Goal: Information Seeking & Learning: Understand process/instructions

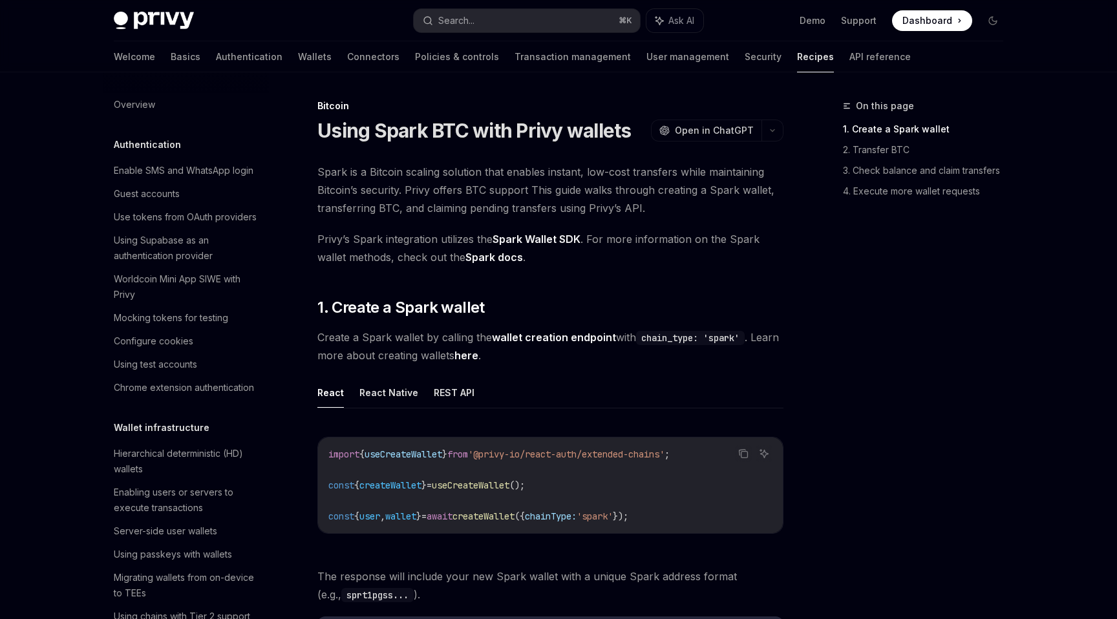
scroll to position [1799, 0]
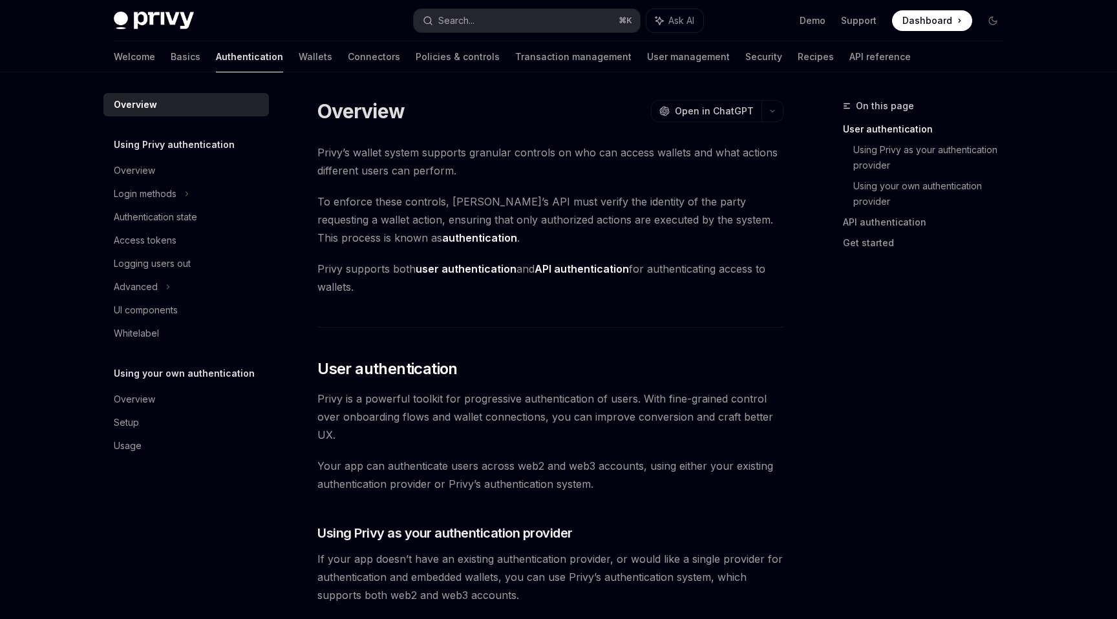
click at [928, 14] on span "Dashboard" at bounding box center [927, 20] width 50 height 13
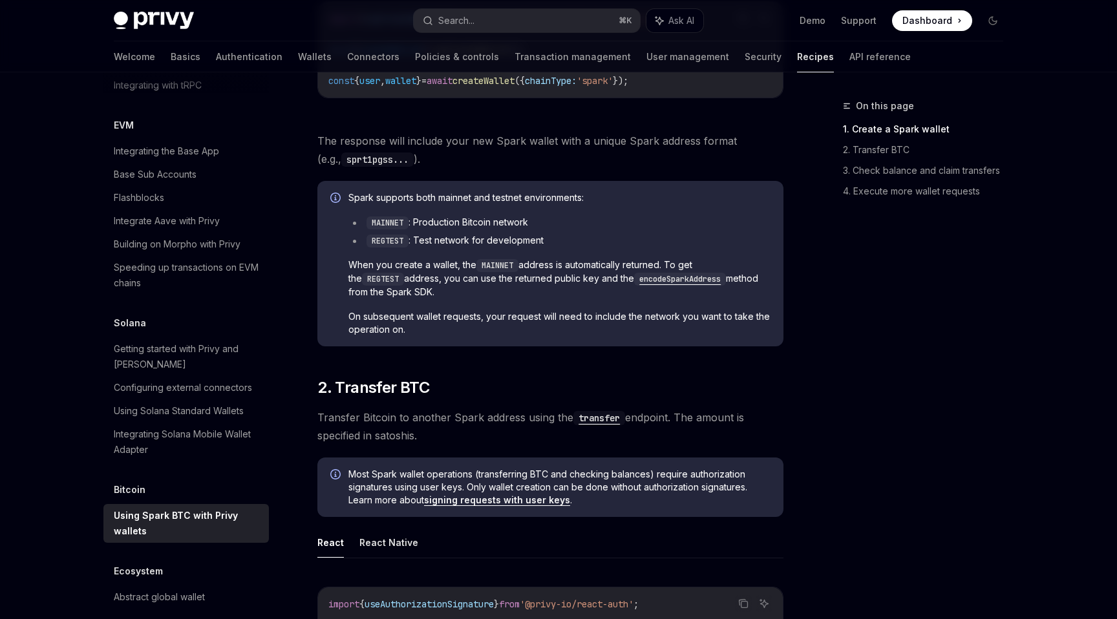
scroll to position [571, 0]
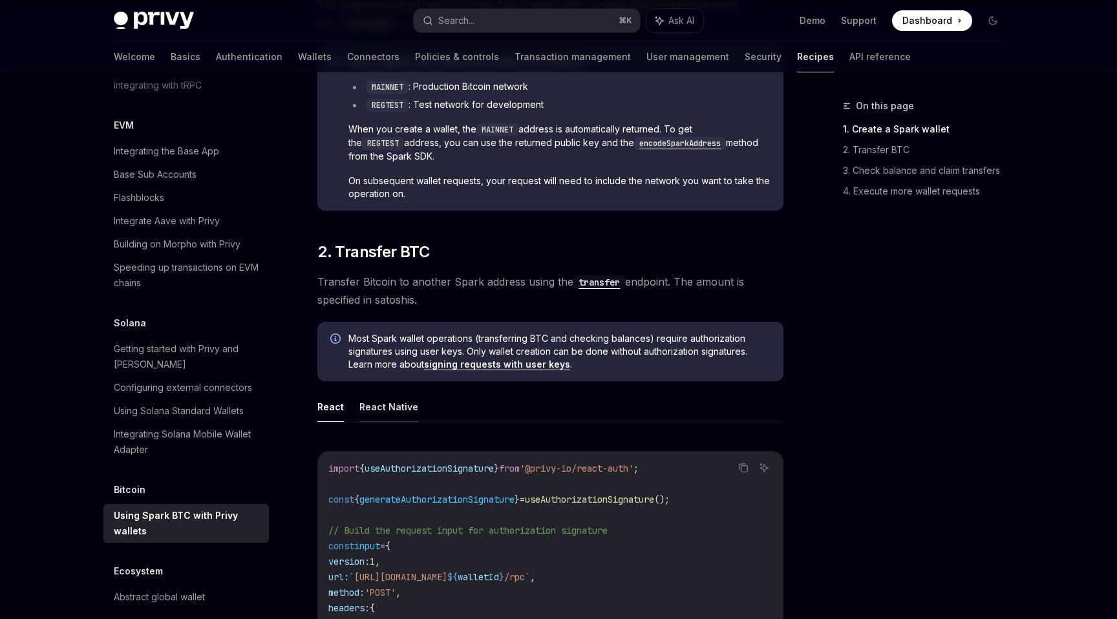
click at [386, 403] on button "React Native" at bounding box center [388, 407] width 59 height 30
click at [329, 401] on button "React" at bounding box center [330, 407] width 26 height 30
click at [365, 407] on button "React Native" at bounding box center [388, 407] width 59 height 30
click at [332, 405] on button "React" at bounding box center [330, 407] width 26 height 30
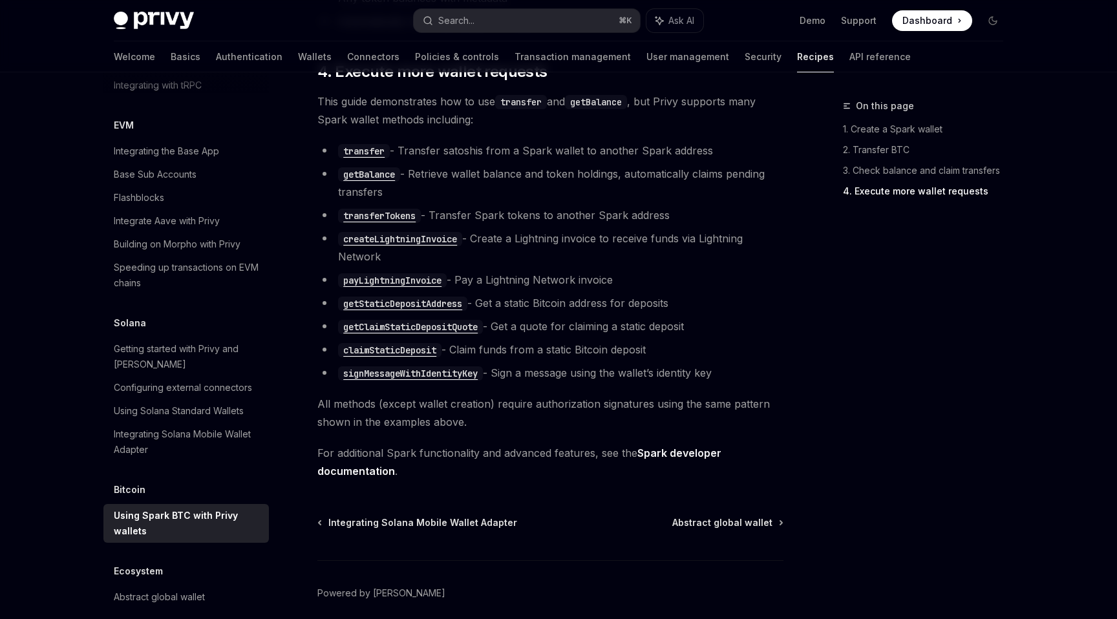
scroll to position [2571, 0]
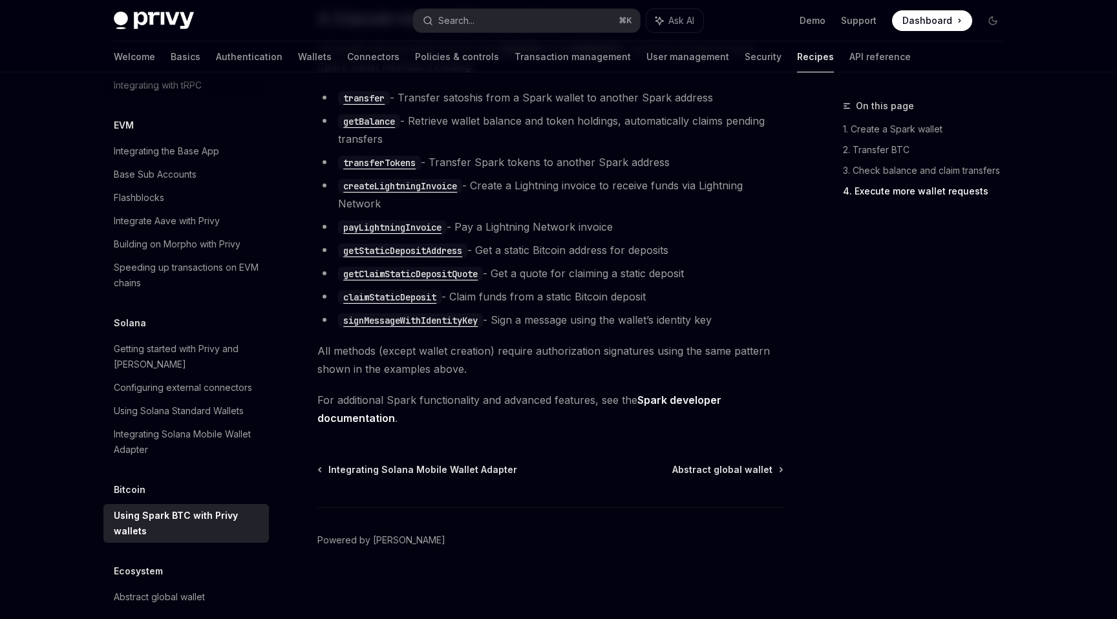
click at [742, 465] on span "Abstract global wallet" at bounding box center [722, 469] width 100 height 13
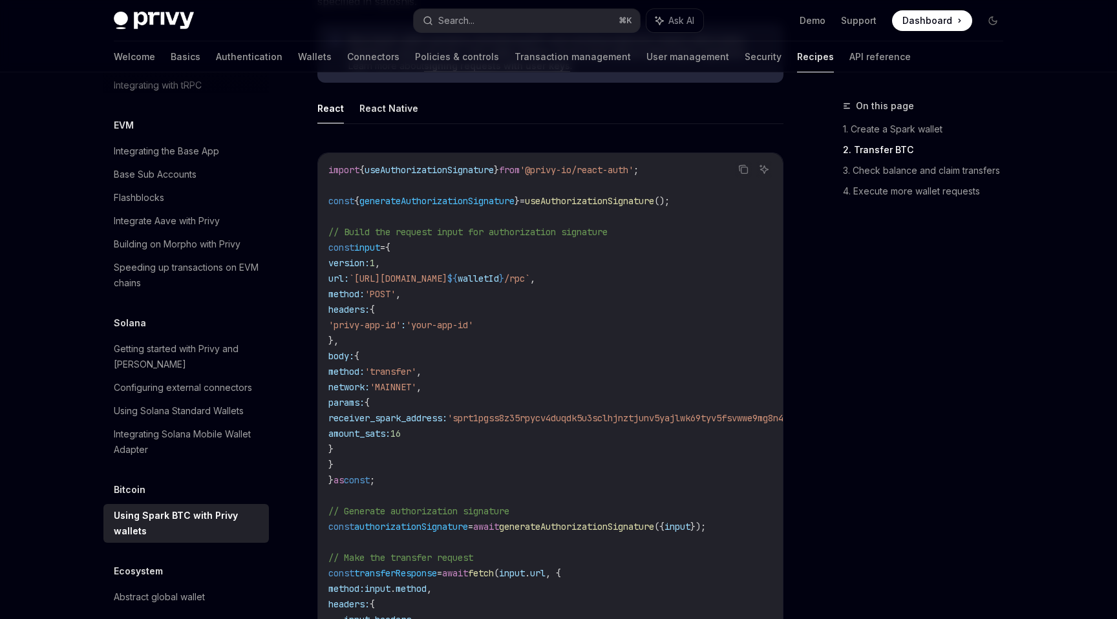
scroll to position [876, 0]
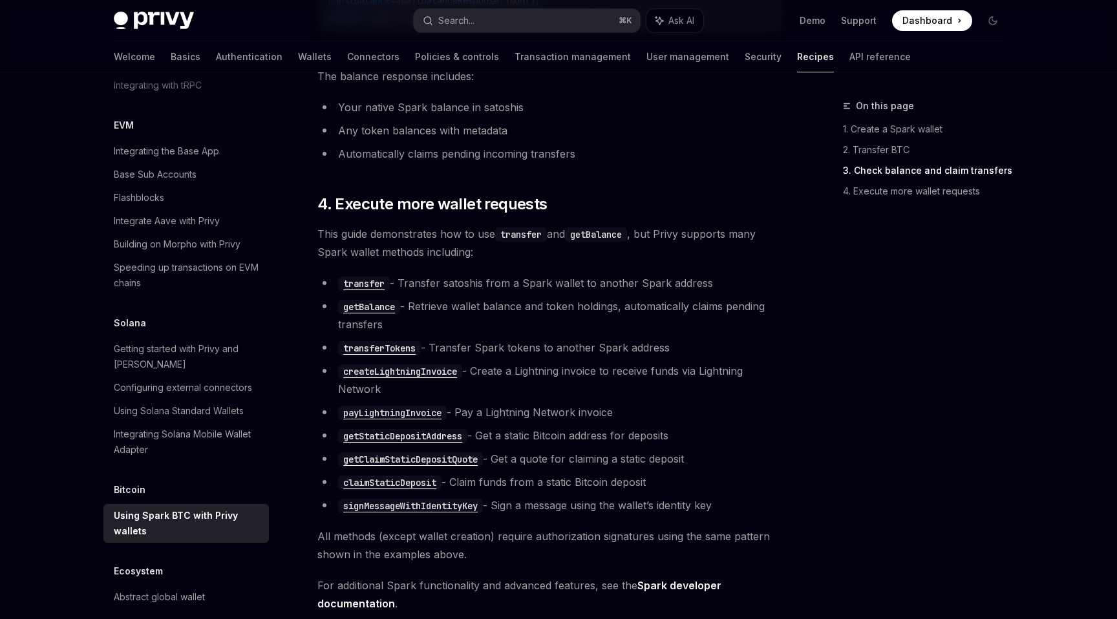
scroll to position [2319, 0]
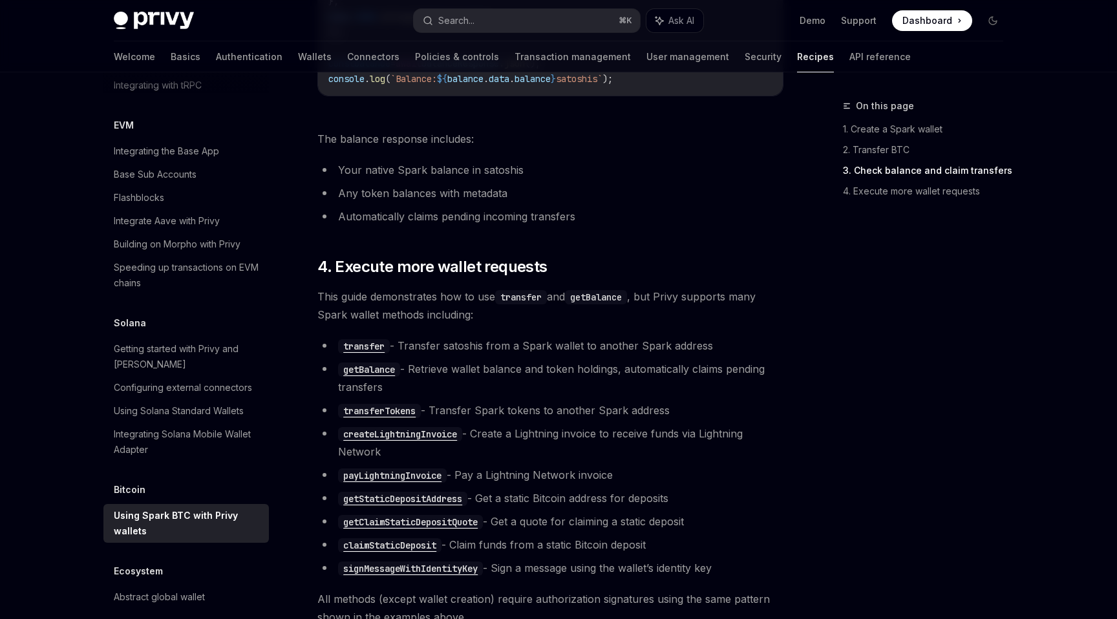
click at [609, 304] on code "getBalance" at bounding box center [596, 297] width 62 height 14
click at [368, 352] on code "transfer" at bounding box center [364, 346] width 52 height 14
type textarea "*"
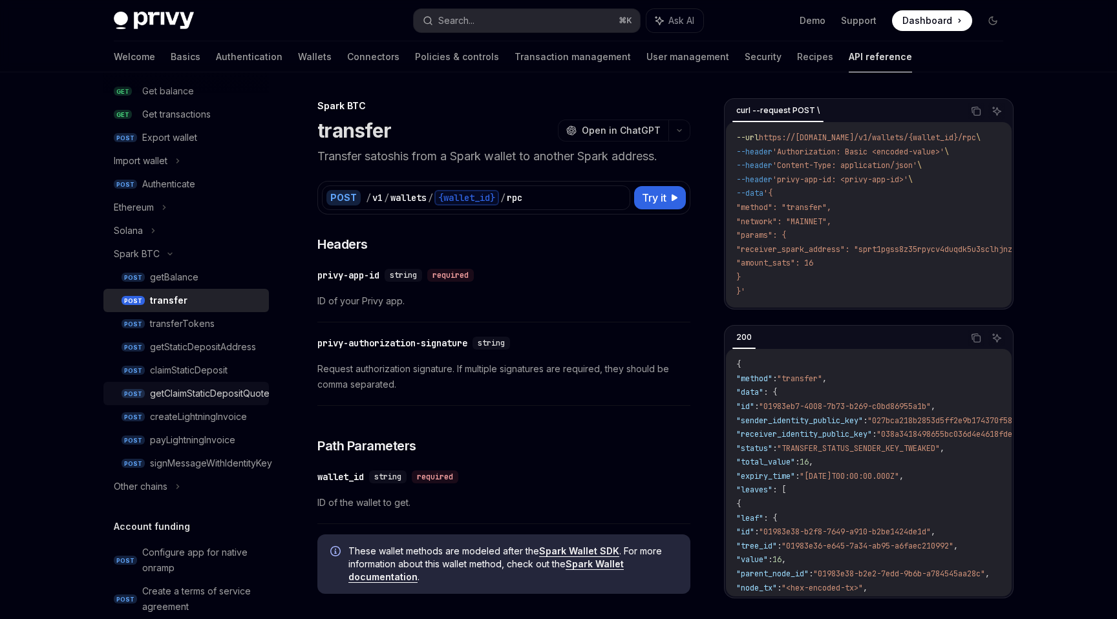
scroll to position [242, 0]
